Goal: Task Accomplishment & Management: Use online tool/utility

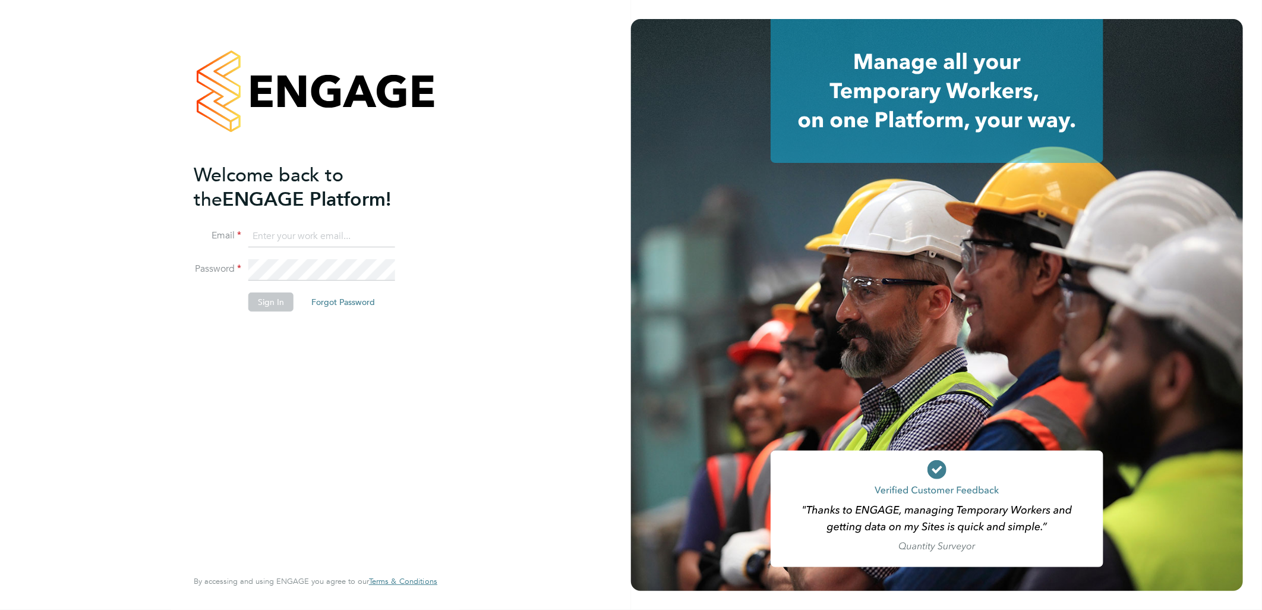
type input "Luke.Collins@vistry.co.uk"
click at [272, 305] on button "Sign In" at bounding box center [270, 301] width 45 height 19
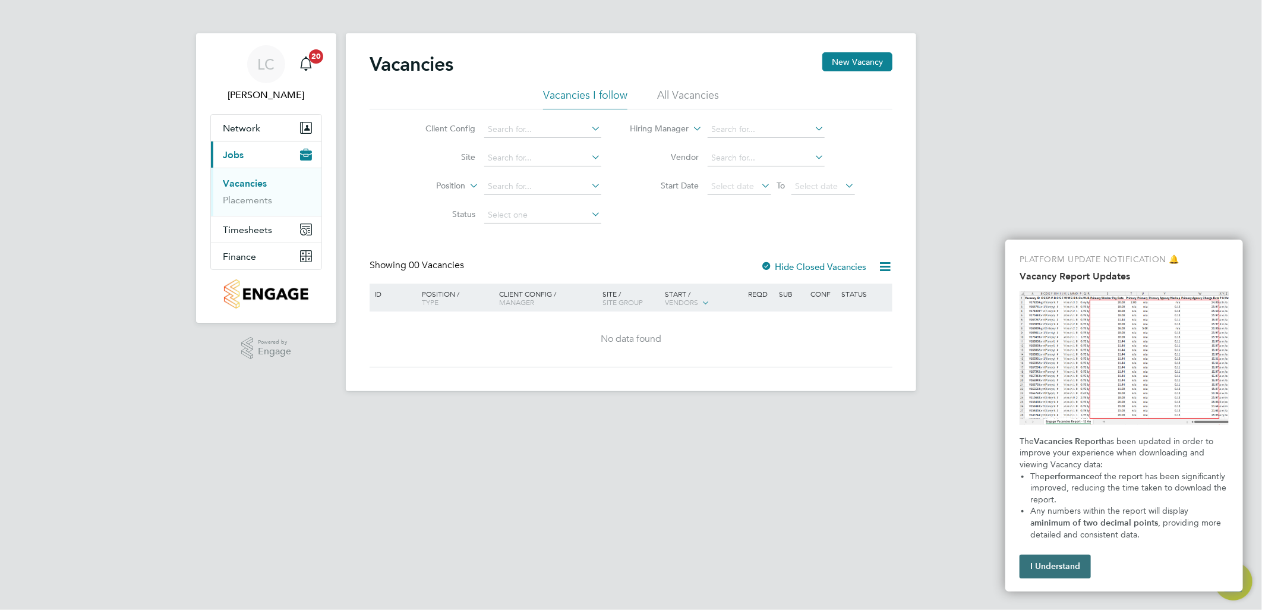
click at [1037, 574] on button "I Understand" at bounding box center [1055, 566] width 71 height 24
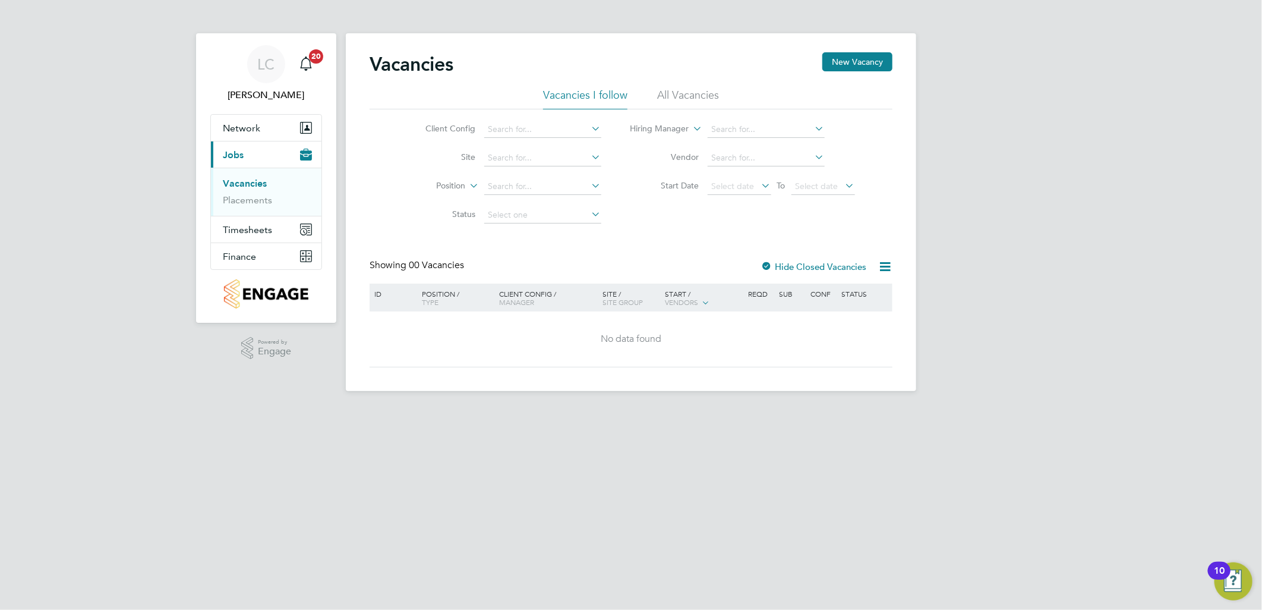
click at [652, 410] on html "LC [PERSON_NAME] Notifications 20 Applications: Network Team Members Sites Work…" at bounding box center [631, 205] width 1262 height 410
click at [263, 257] on button "Finance" at bounding box center [266, 256] width 111 height 26
click at [251, 257] on span "Finance" at bounding box center [239, 256] width 33 height 11
click at [268, 240] on link "Invoices & Credit Notes" at bounding box center [260, 242] width 74 height 23
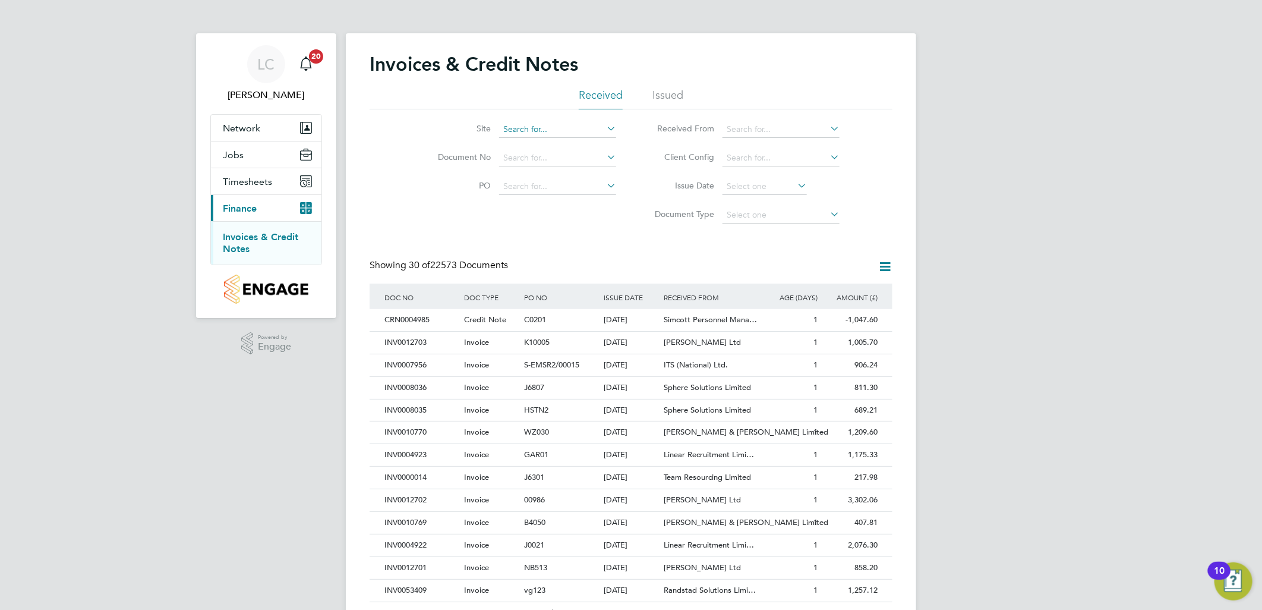
click at [532, 127] on input at bounding box center [557, 129] width 117 height 17
click at [571, 194] on li "Great Haddon 2 (VSEM)" at bounding box center [558, 194] width 118 height 16
type input "Great Haddon 2 (VSEM)"
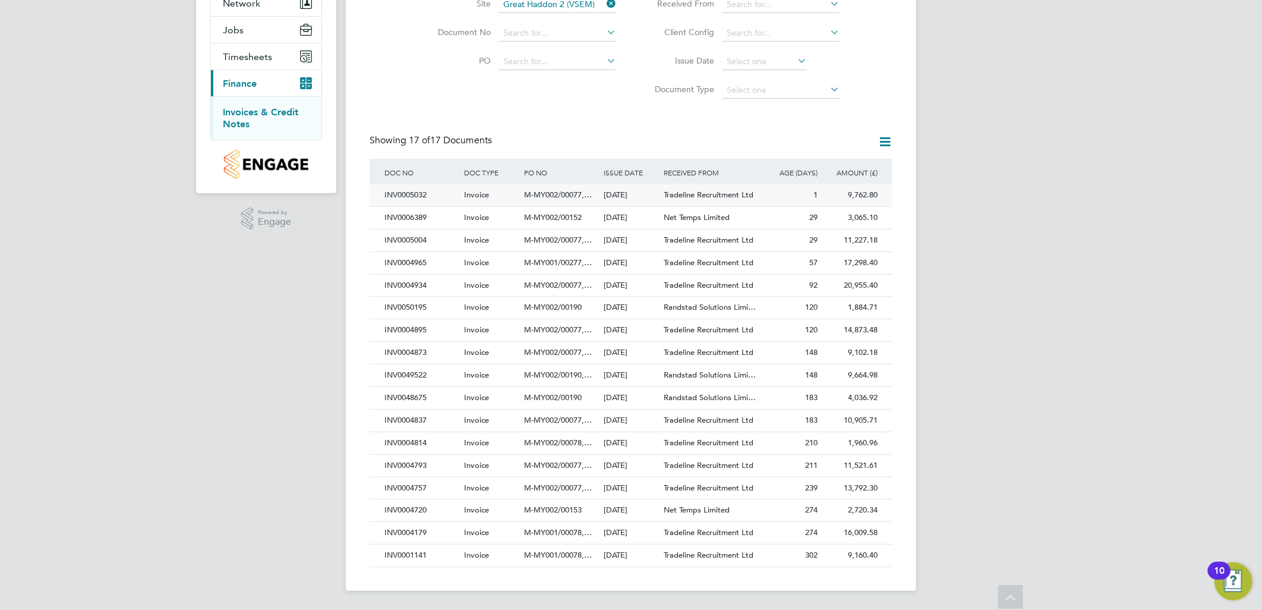
click at [711, 194] on span "Tradeline Recruitment Ltd" at bounding box center [709, 195] width 90 height 10
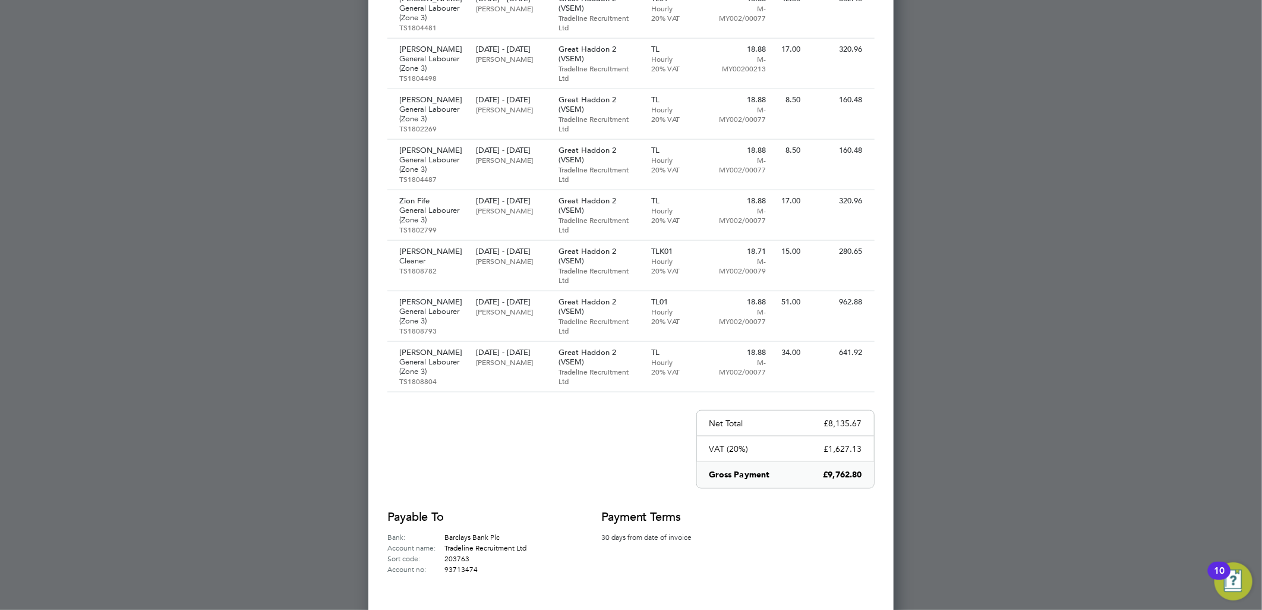
click at [1049, 333] on div at bounding box center [631, 305] width 1262 height 610
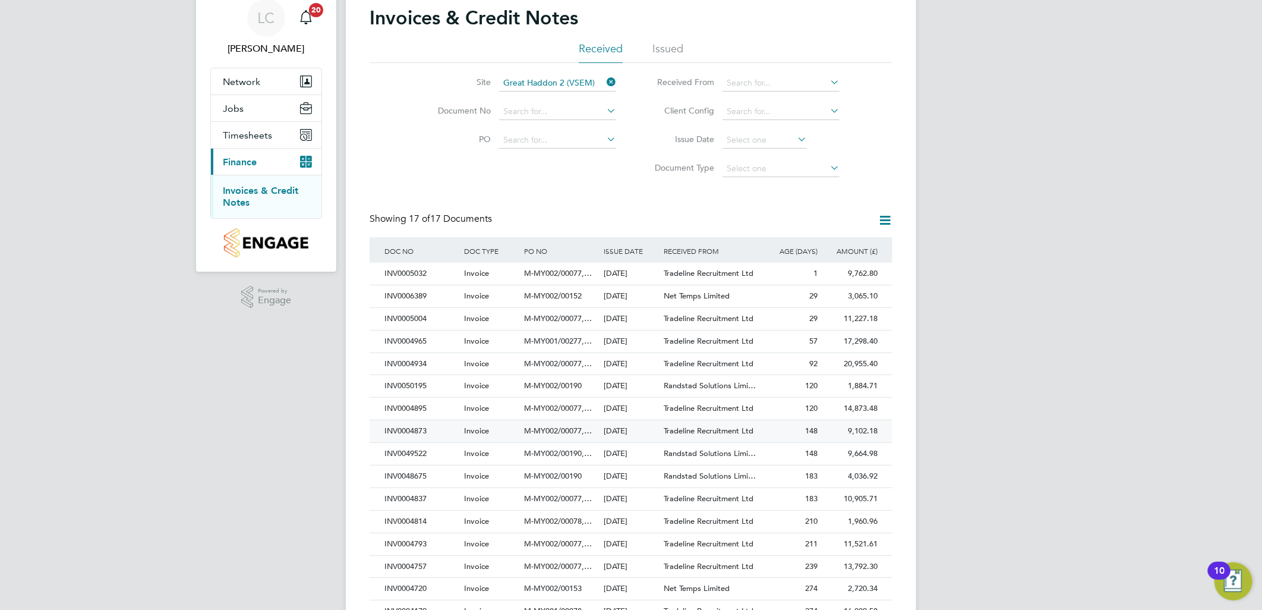
scroll to position [125, 0]
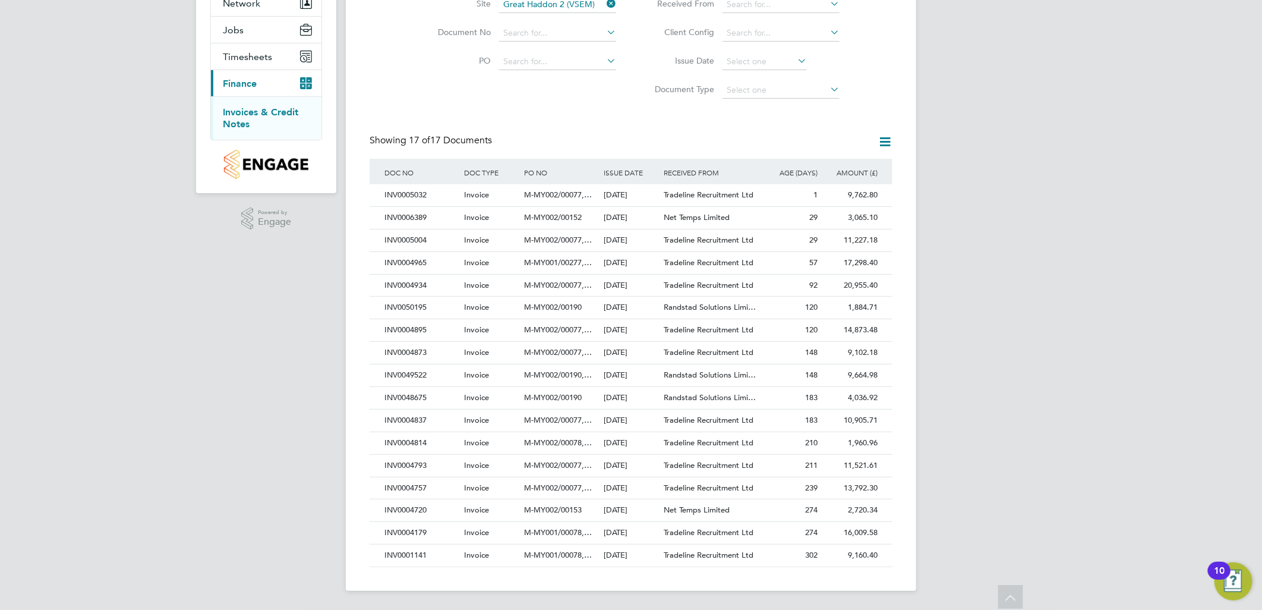
drag, startPoint x: 63, startPoint y: 228, endPoint x: 81, endPoint y: 69, distance: 160.2
click at [63, 226] on div "LC [PERSON_NAME] Notifications 20 Applications: Network Team Members Sites Work…" at bounding box center [631, 242] width 1262 height 734
